Goal: Navigation & Orientation: Find specific page/section

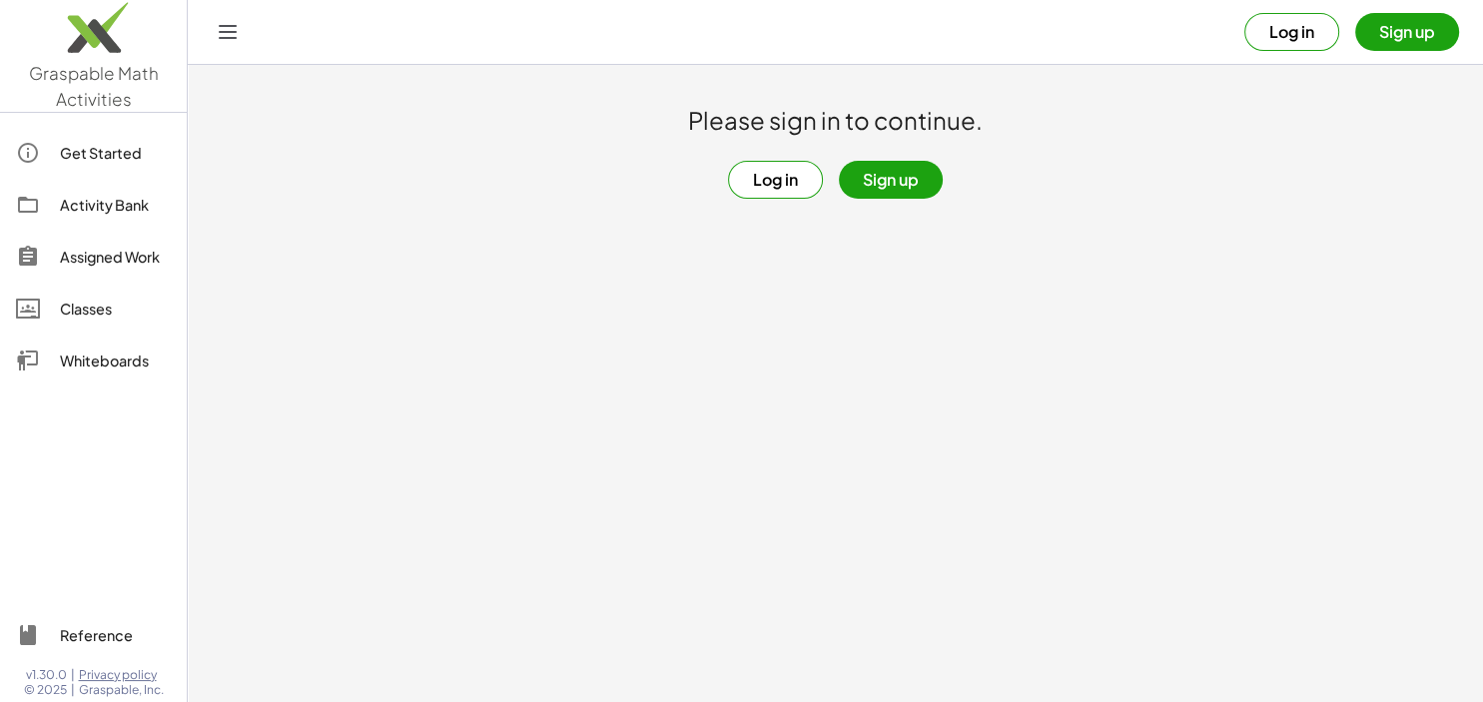
click at [801, 185] on button "Log in" at bounding box center [775, 180] width 95 height 38
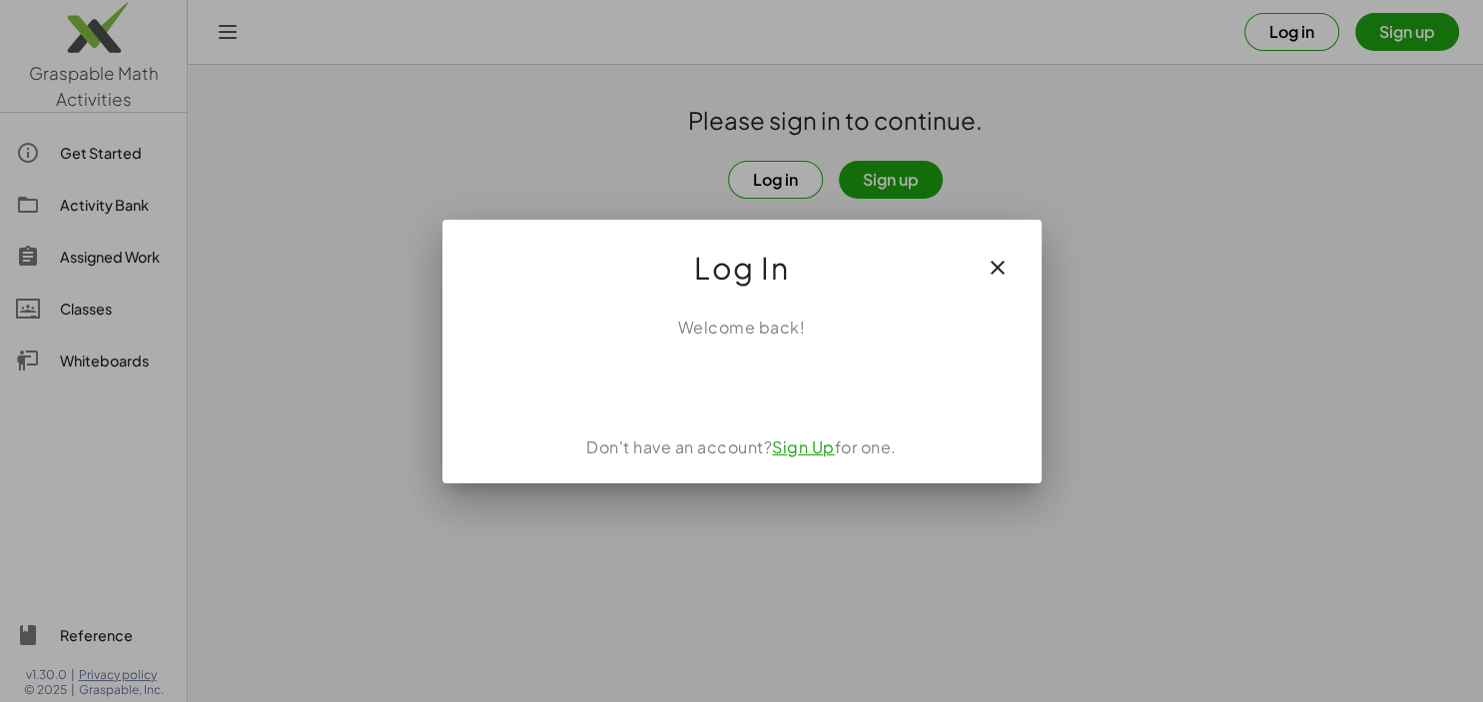
click at [769, 374] on div "Sign in with Google. Opens in new tab" at bounding box center [741, 384] width 183 height 44
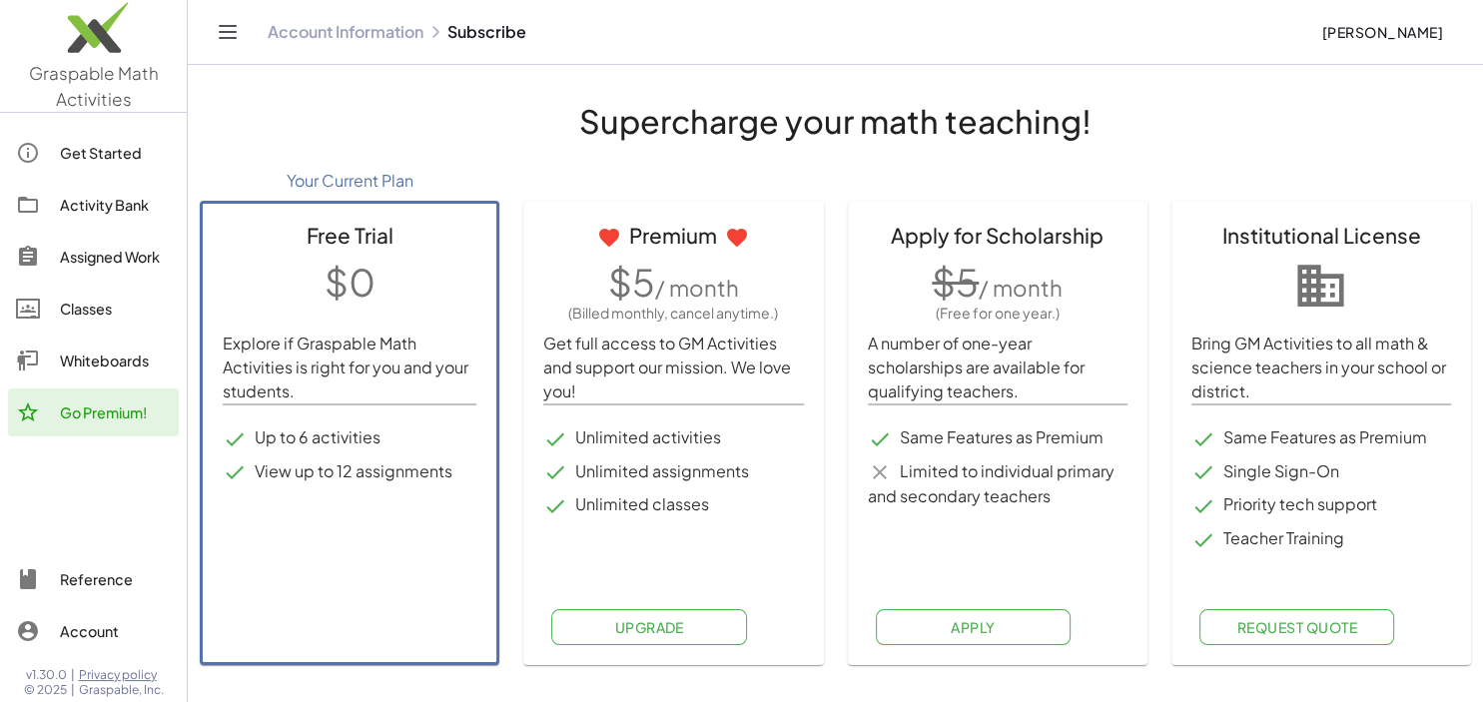
click at [837, 93] on div "Supercharge your math teaching! Your Current Plan Free Trial $0 Explore if Gras…" at bounding box center [835, 371] width 1295 height 612
click at [79, 154] on div "Get Started" at bounding box center [115, 153] width 111 height 24
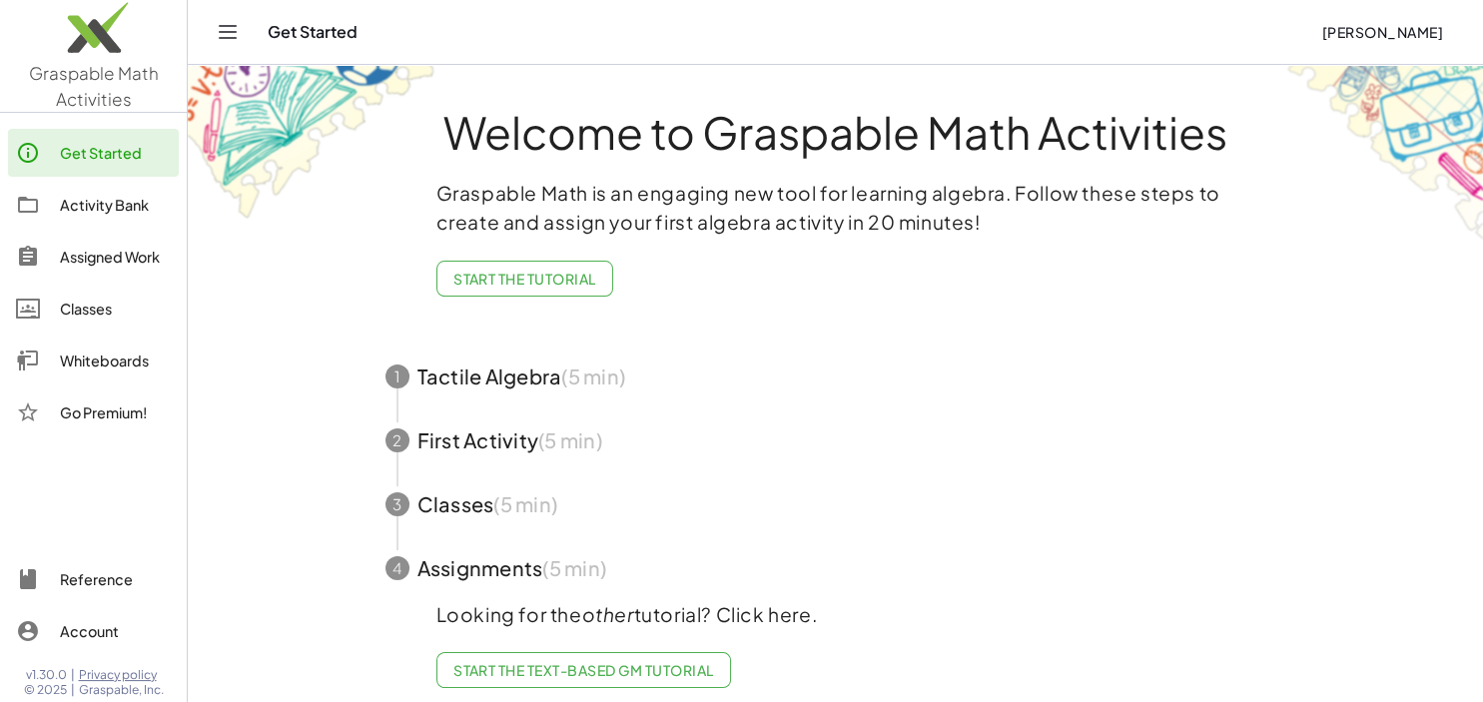
click at [104, 209] on div "Activity Bank" at bounding box center [115, 205] width 111 height 24
